Goal: Check status: Check status

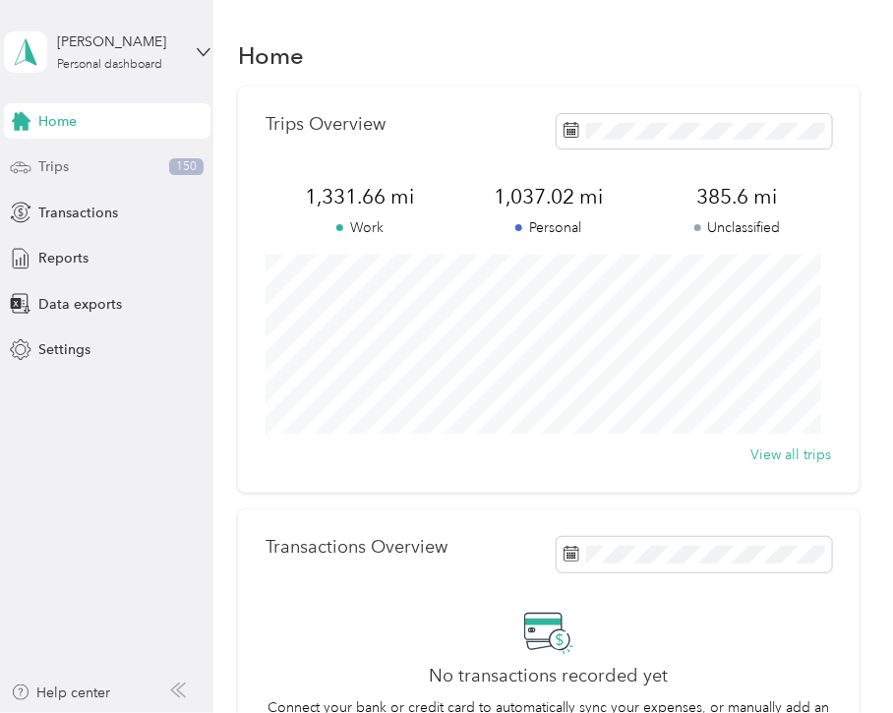
click at [71, 161] on div "Trips 150" at bounding box center [107, 167] width 207 height 35
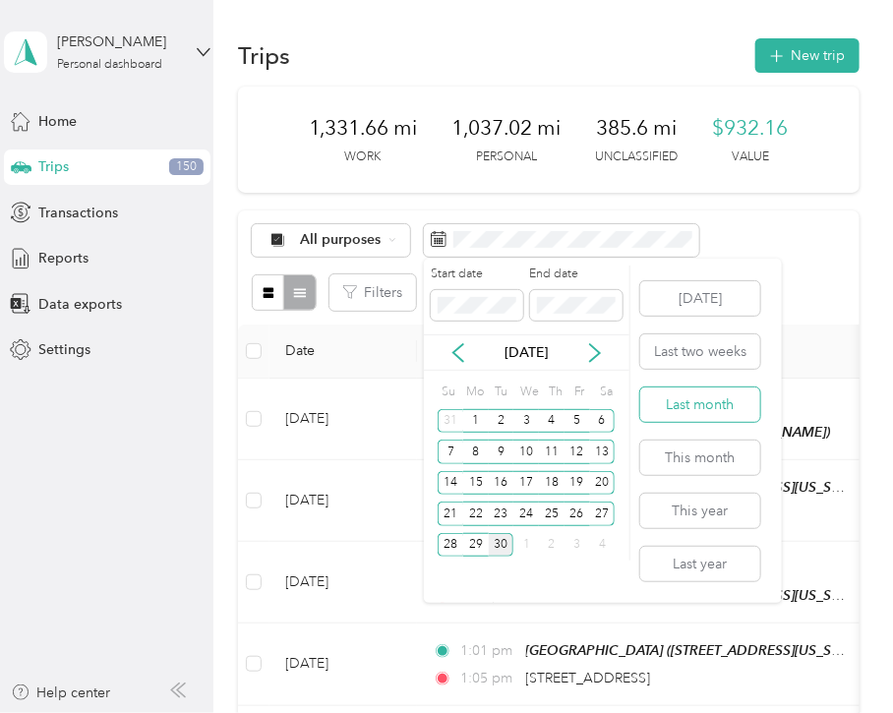
click at [700, 400] on button "Last month" at bounding box center [701, 405] width 120 height 34
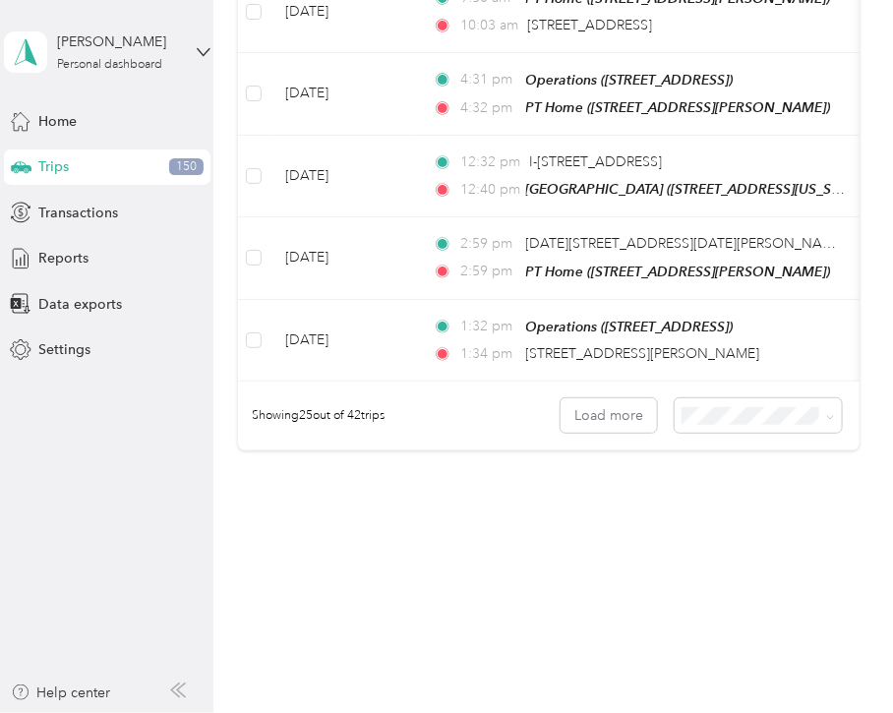
scroll to position [2027, 0]
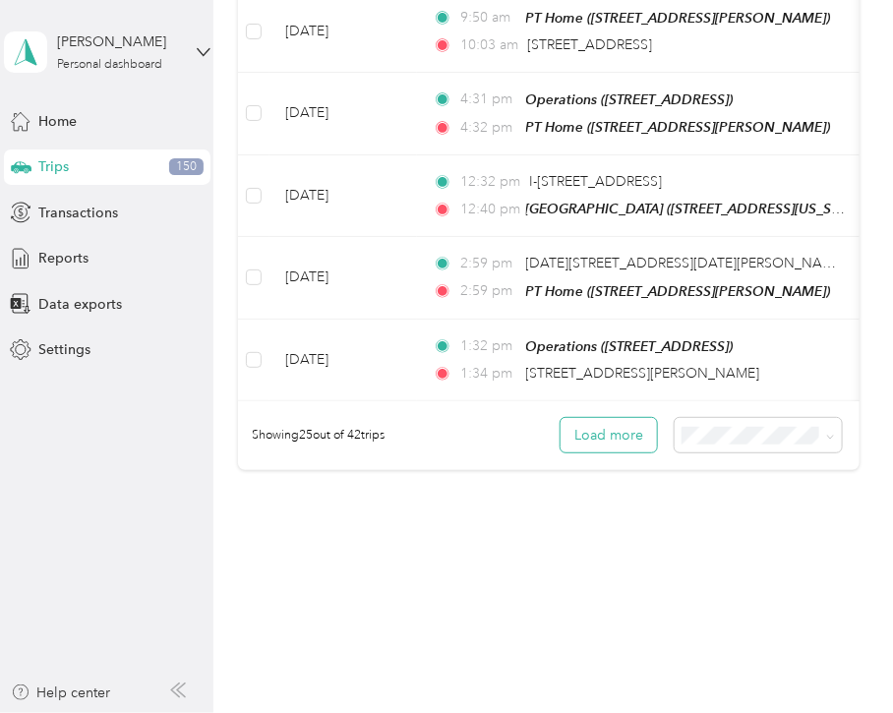
click at [600, 421] on button "Load more" at bounding box center [609, 435] width 96 height 34
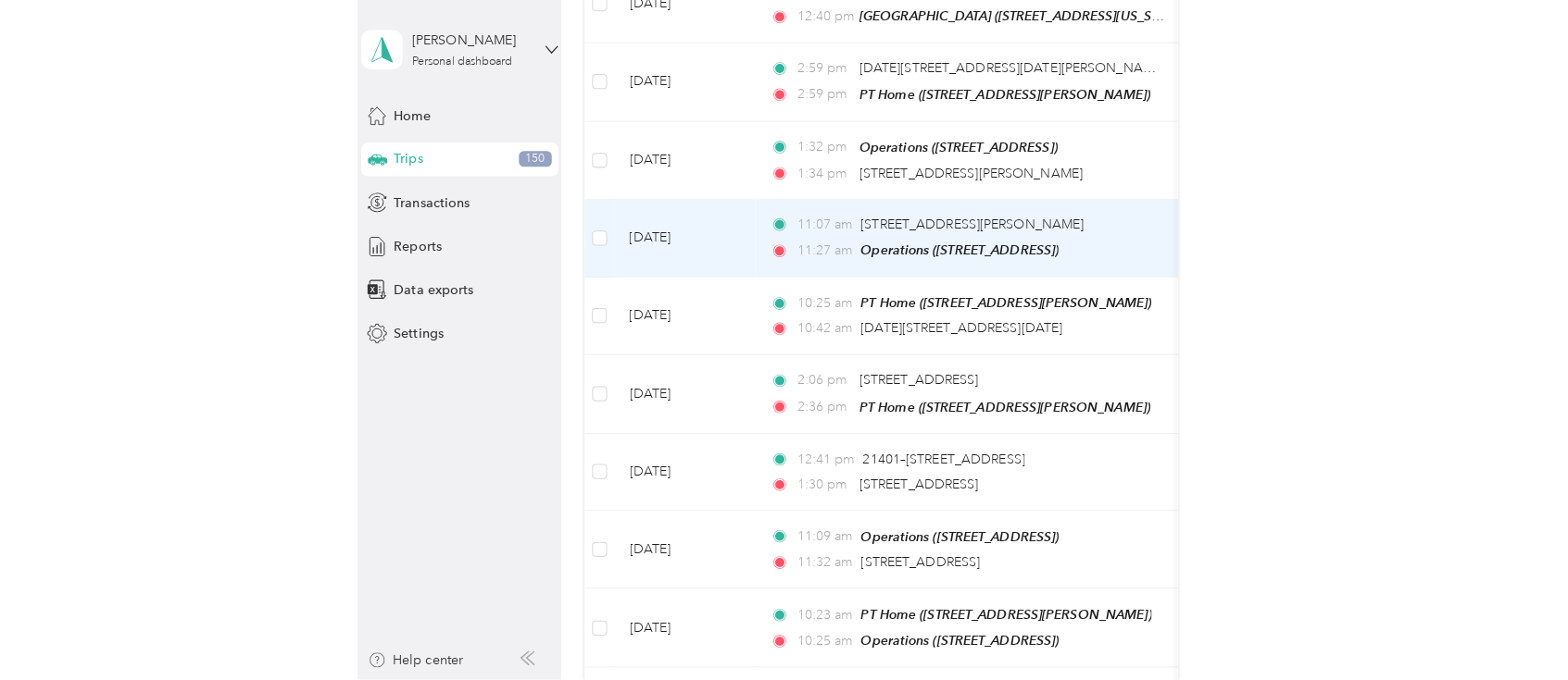
scroll to position [2087, 0]
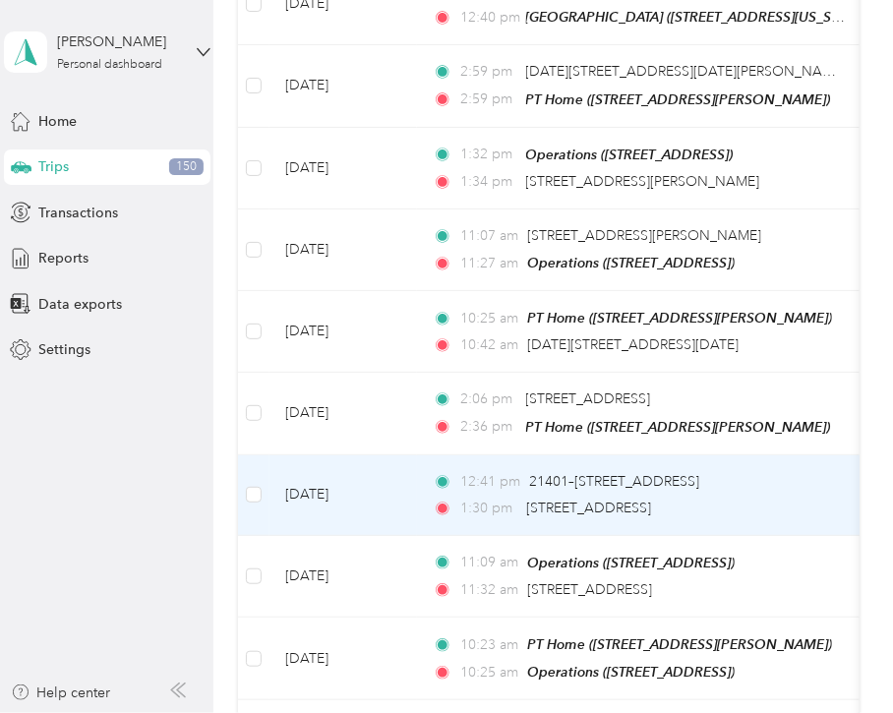
click at [382, 489] on td "[DATE]" at bounding box center [344, 496] width 148 height 81
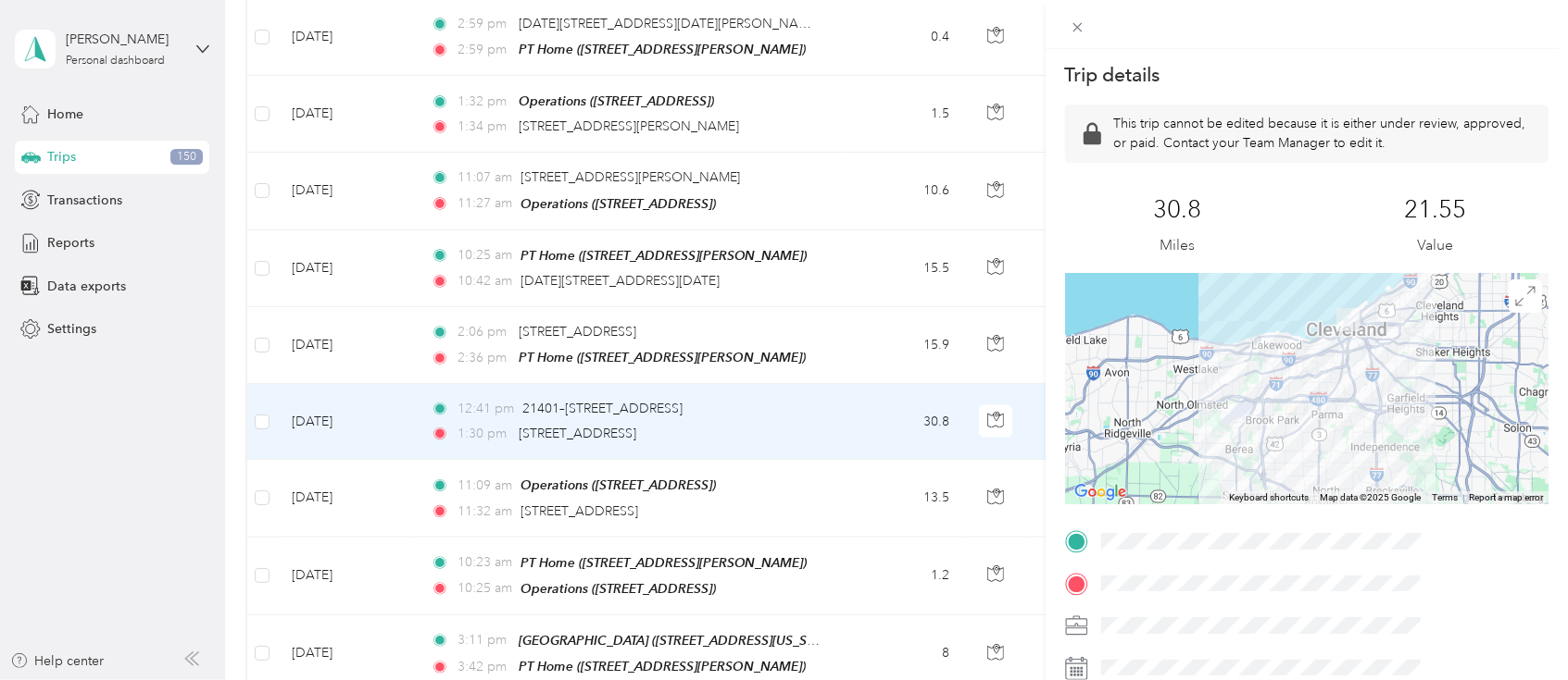
scroll to position [2042, 0]
